Goal: Navigation & Orientation: Understand site structure

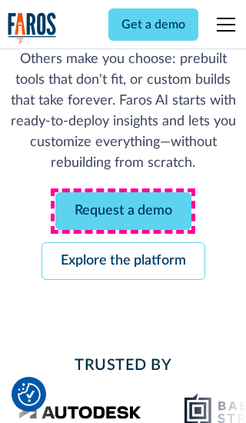
click at [123, 211] on link "Request a demo" at bounding box center [123, 211] width 136 height 38
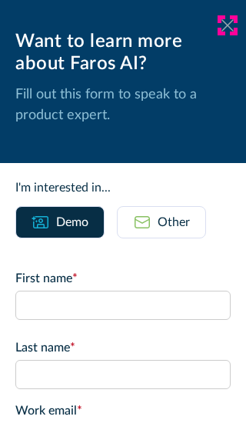
click at [227, 25] on icon at bounding box center [227, 25] width 12 height 12
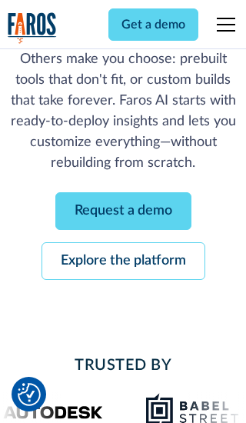
scroll to position [234, 0]
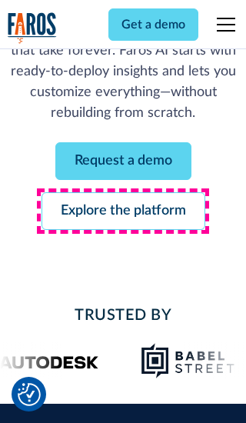
click at [123, 211] on link "Explore the platform" at bounding box center [123, 211] width 164 height 38
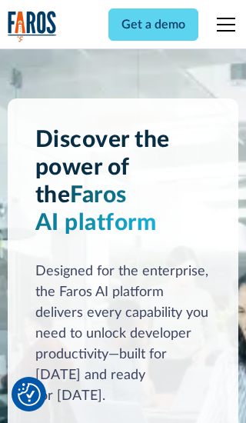
scroll to position [11544, 0]
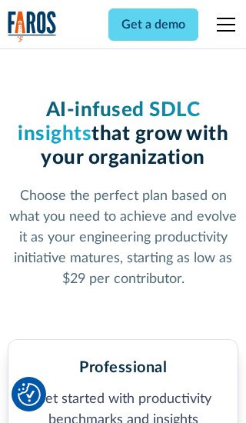
scroll to position [2382, 0]
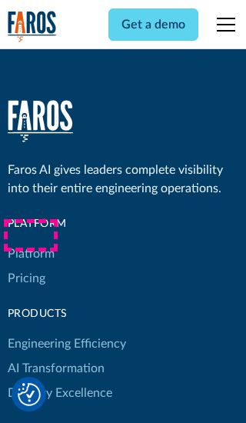
click at [30, 241] on link "Platform" at bounding box center [31, 253] width 47 height 25
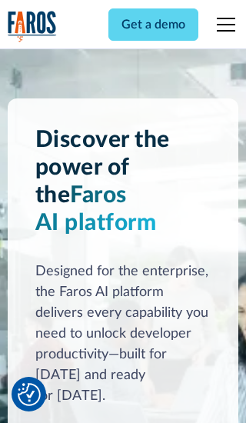
scroll to position [12037, 0]
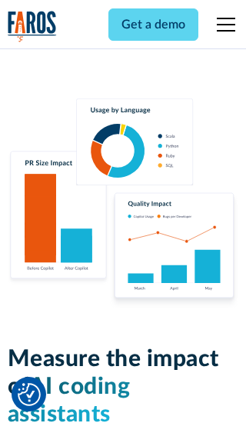
scroll to position [9500, 0]
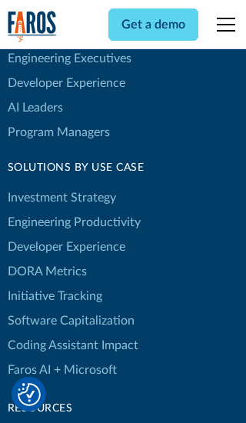
click at [46, 259] on link "DORA Metrics" at bounding box center [47, 271] width 79 height 25
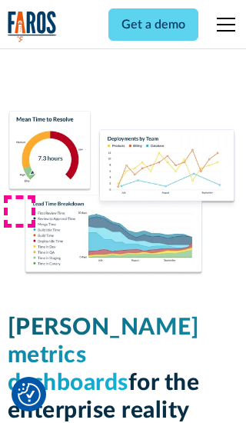
scroll to position [6729, 0]
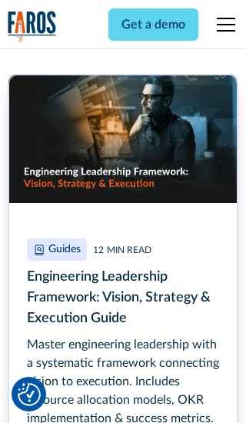
scroll to position [6933, 0]
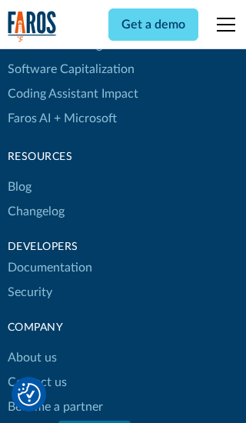
click at [35, 211] on link "Changelog" at bounding box center [36, 211] width 57 height 25
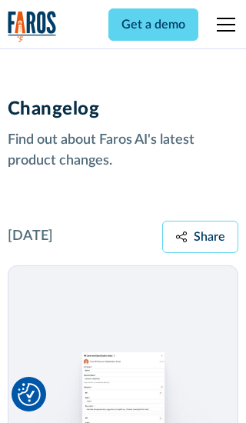
scroll to position [18562, 0]
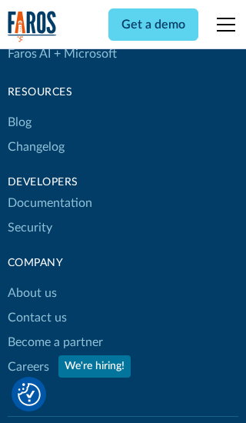
click at [32, 281] on link "About us" at bounding box center [32, 293] width 49 height 25
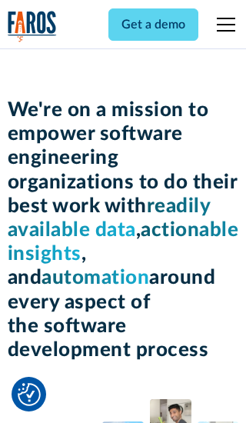
scroll to position [5300, 0]
